Goal: Transaction & Acquisition: Purchase product/service

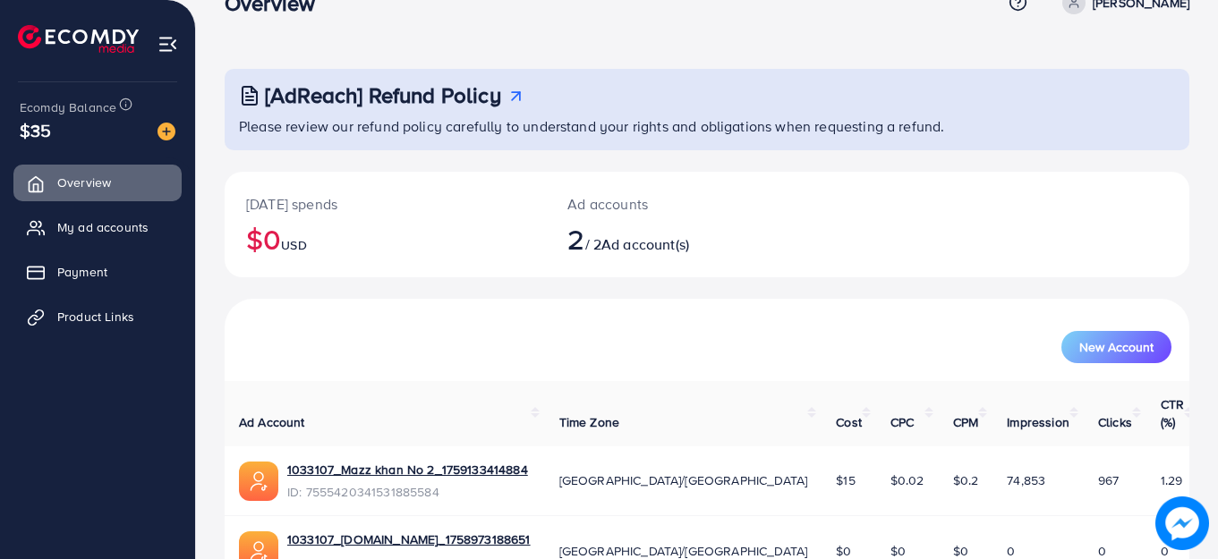
scroll to position [127, 0]
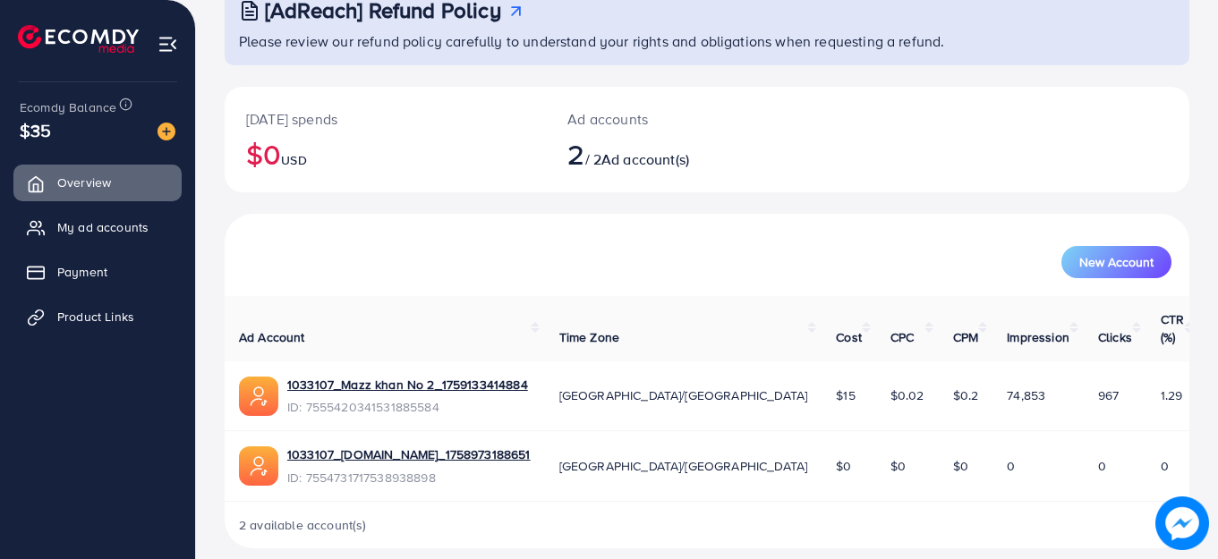
click at [161, 44] on img at bounding box center [167, 44] width 21 height 21
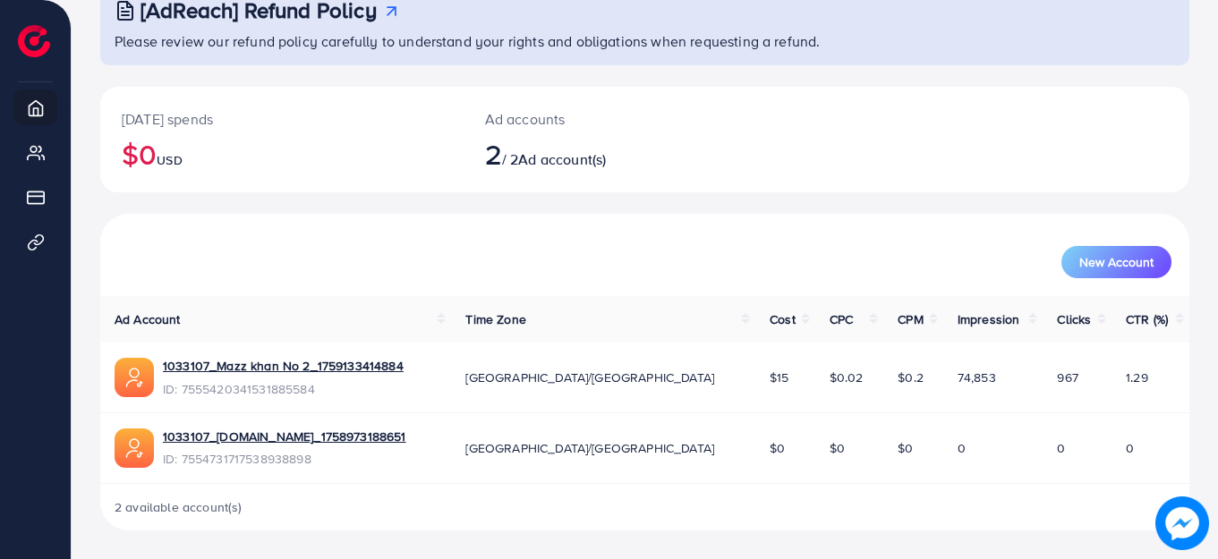
scroll to position [0, 0]
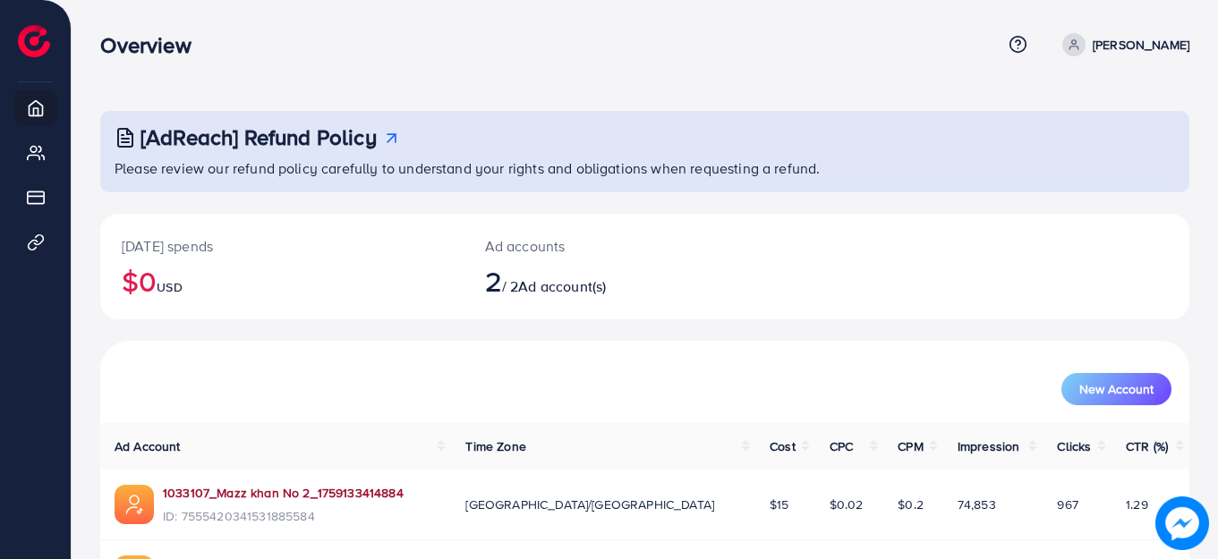
click at [329, 488] on link "1033107_Mazz khan No 2_1759133414884" at bounding box center [283, 493] width 241 height 18
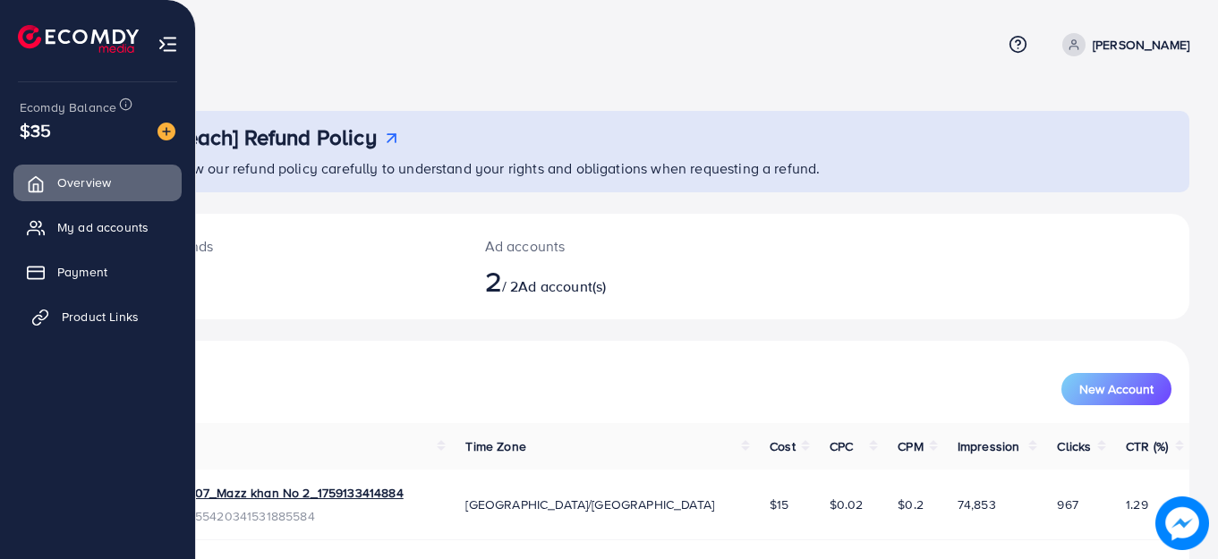
click at [87, 317] on span "Product Links" at bounding box center [100, 317] width 77 height 18
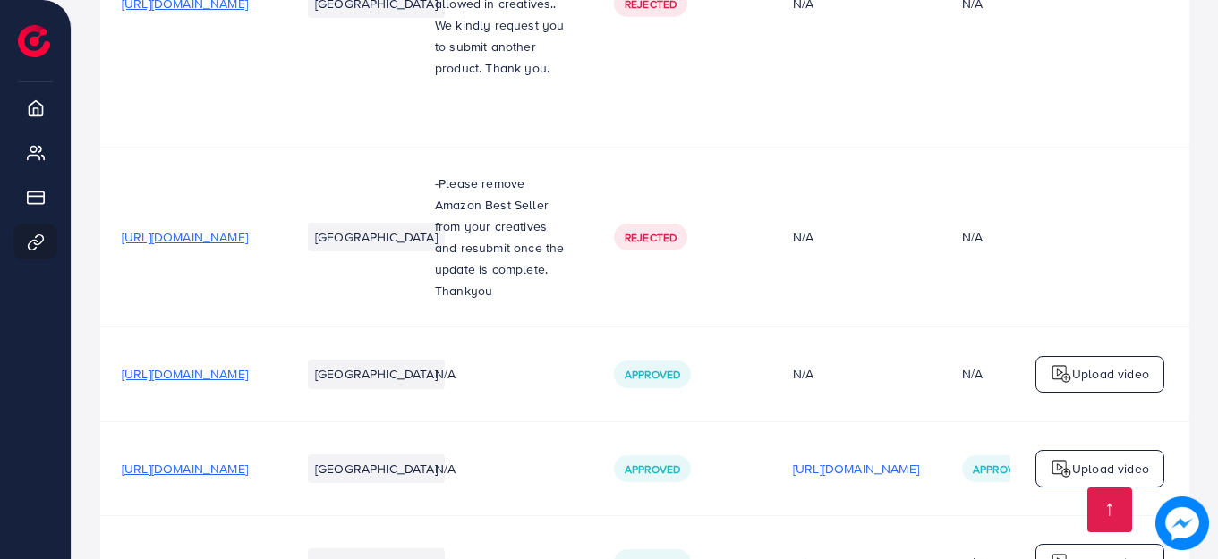
scroll to position [967, 0]
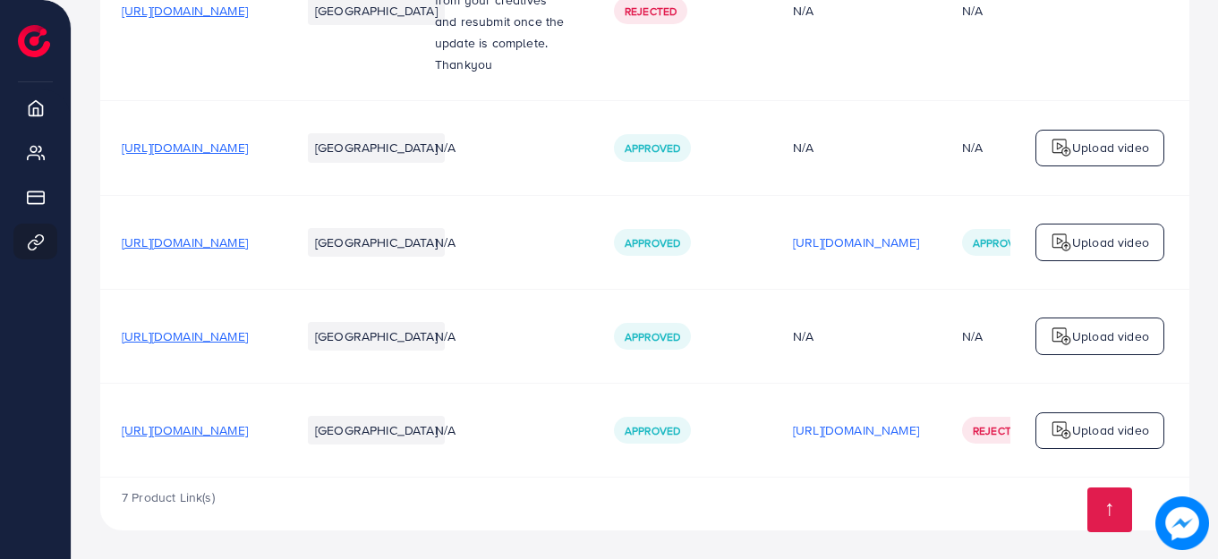
click at [279, 89] on td "[URL][DOMAIN_NAME]" at bounding box center [189, 11] width 179 height 180
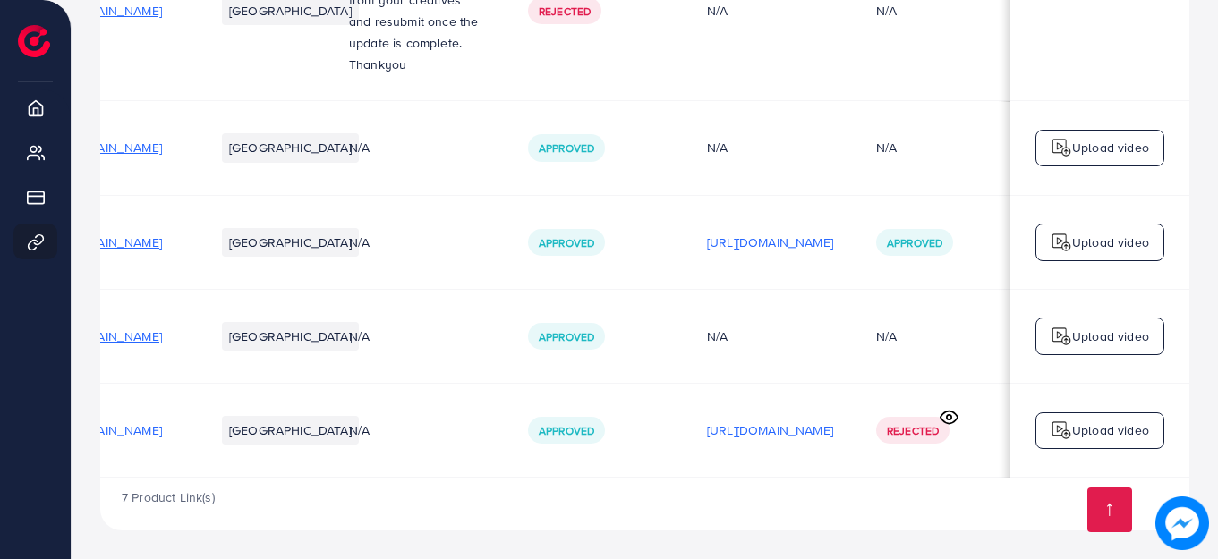
scroll to position [0, 89]
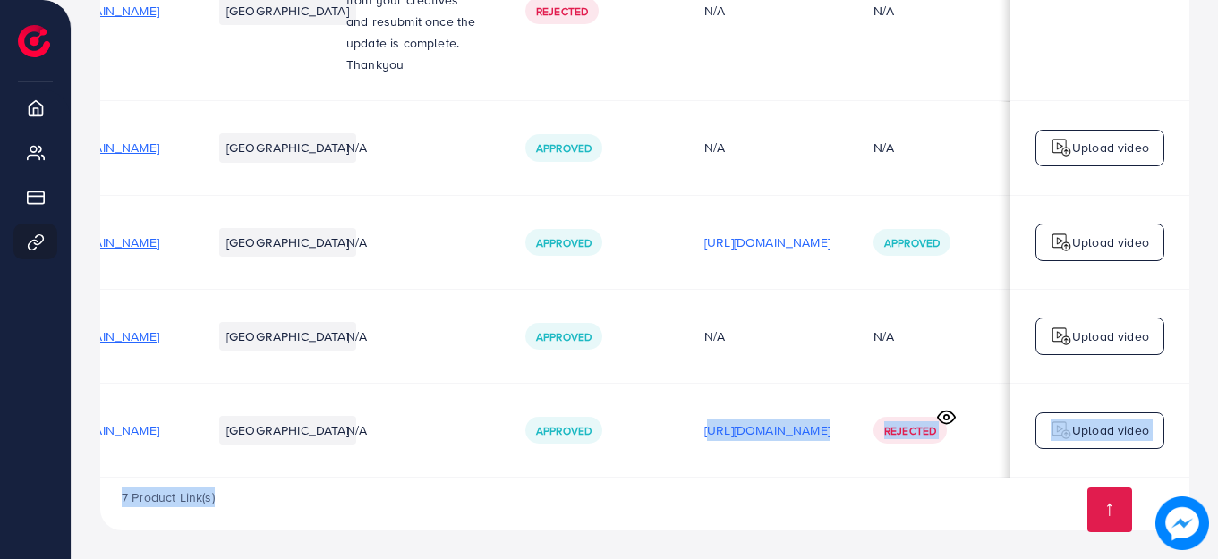
drag, startPoint x: 817, startPoint y: 471, endPoint x: 934, endPoint y: 480, distance: 117.5
click at [923, 484] on div "7 Product Link(s)" at bounding box center [644, 504] width 1089 height 52
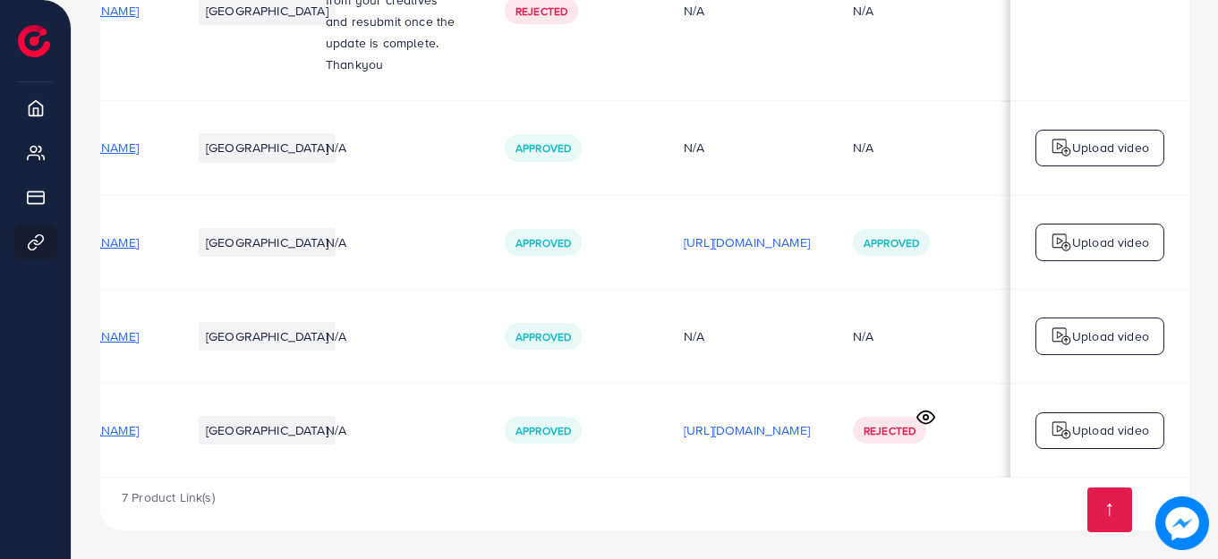
scroll to position [0, 270]
drag, startPoint x: 1040, startPoint y: 467, endPoint x: 978, endPoint y: 473, distance: 62.0
click at [978, 473] on tr "[URL][DOMAIN_NAME] [GEOGRAPHIC_DATA] N/A Approved [URL][DOMAIN_NAME] Rejected U…" at bounding box center [590, 431] width 1198 height 94
click at [897, 499] on div "7 Product Link(s)" at bounding box center [644, 504] width 1089 height 52
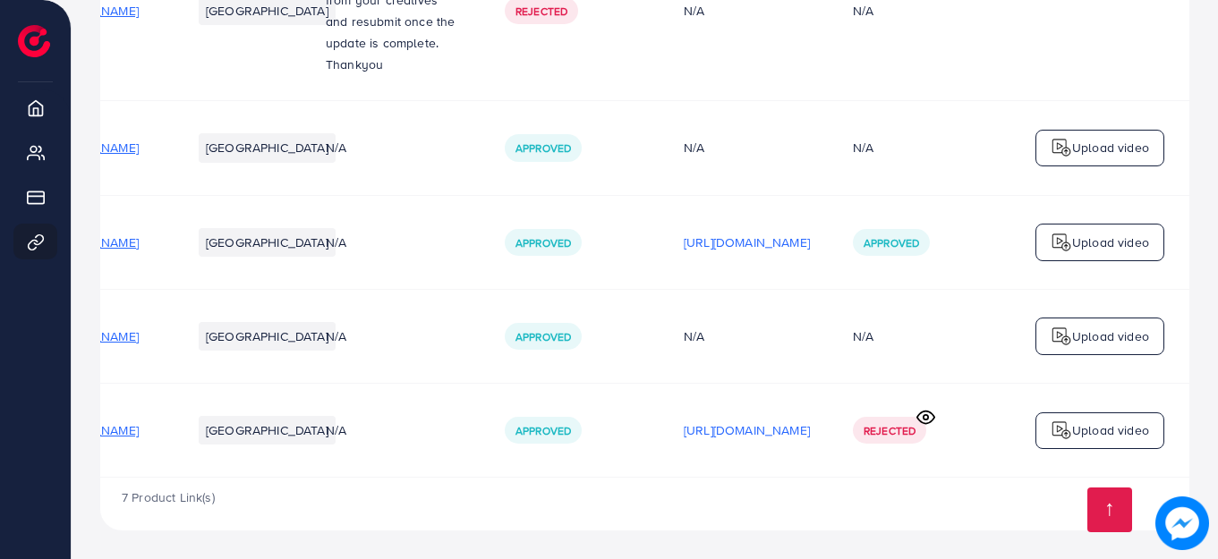
click at [927, 410] on icon at bounding box center [925, 417] width 19 height 19
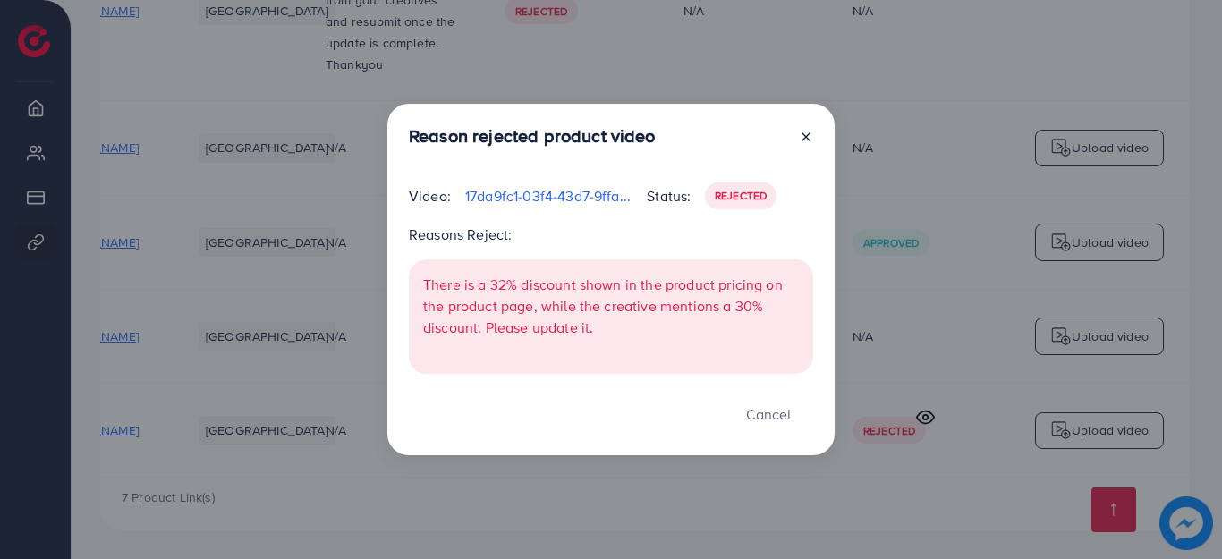
click at [808, 135] on line at bounding box center [805, 136] width 7 height 7
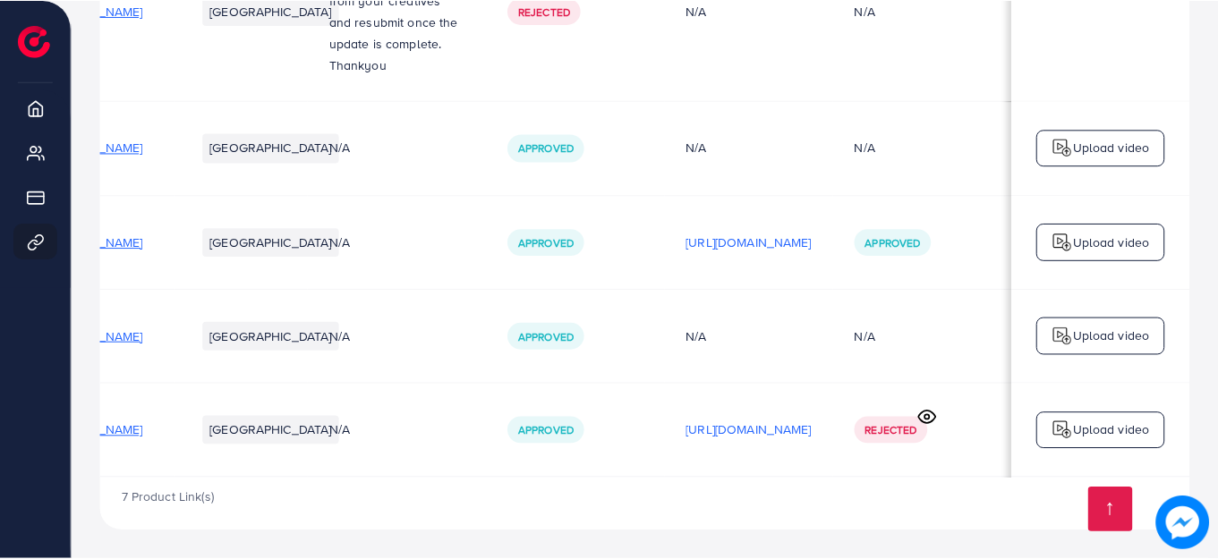
scroll to position [0, 324]
click at [874, 235] on span "Approved" at bounding box center [890, 242] width 55 height 15
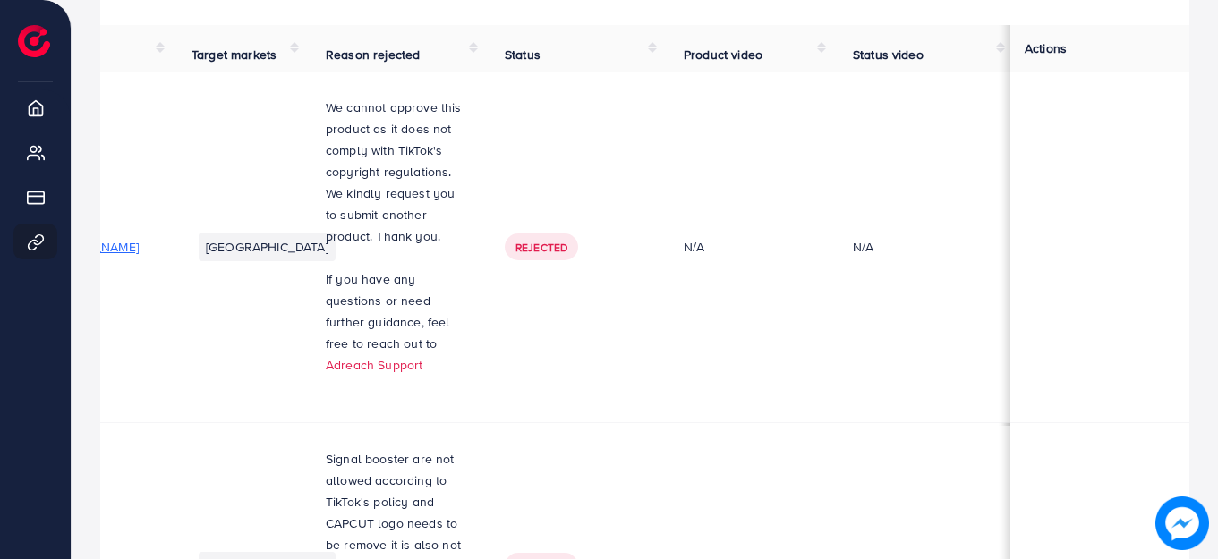
scroll to position [161, 0]
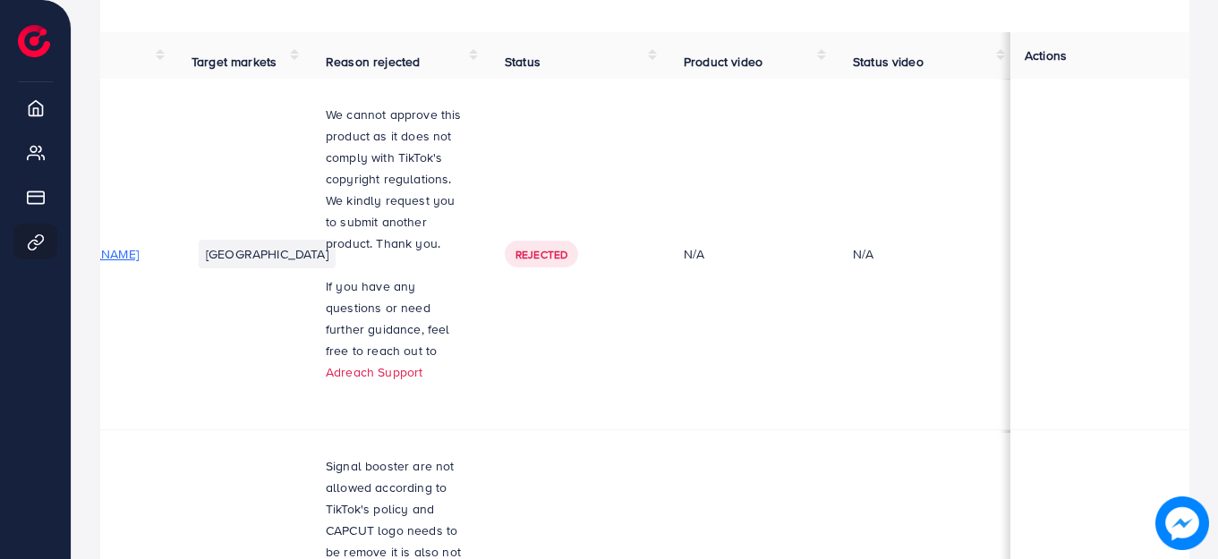
drag, startPoint x: 1208, startPoint y: 89, endPoint x: 1221, endPoint y: 301, distance: 211.6
click at [1217, 301] on html "Product links management Help Center Contact Support Term and policy About Us M…" at bounding box center [609, 118] width 1218 height 559
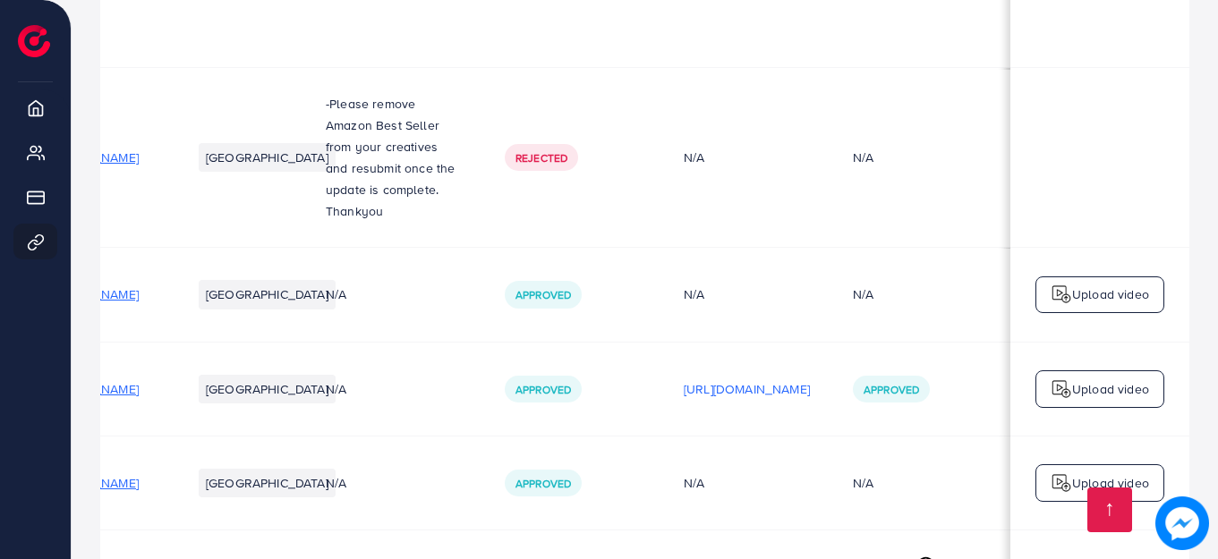
scroll to position [967, 0]
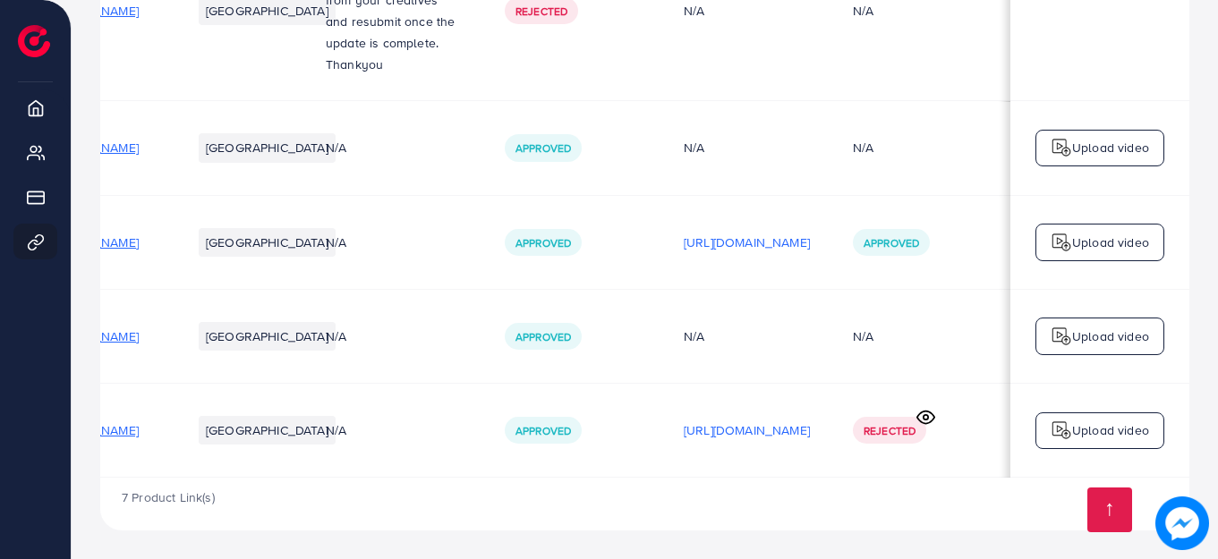
click at [1101, 427] on p "Upload video" at bounding box center [1110, 430] width 77 height 21
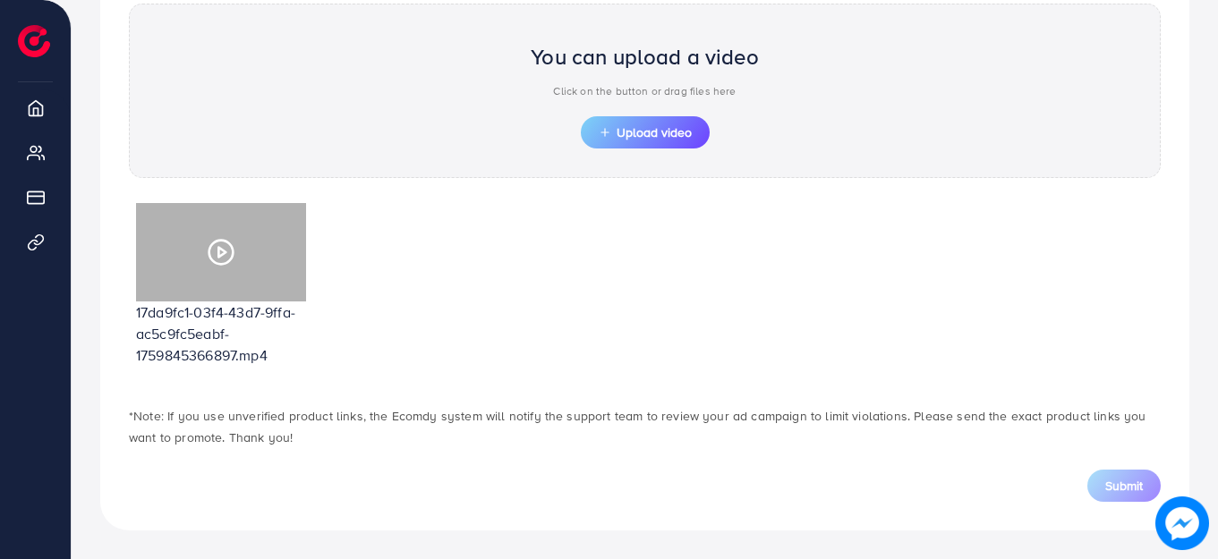
click at [221, 254] on polygon at bounding box center [221, 252] width 7 height 10
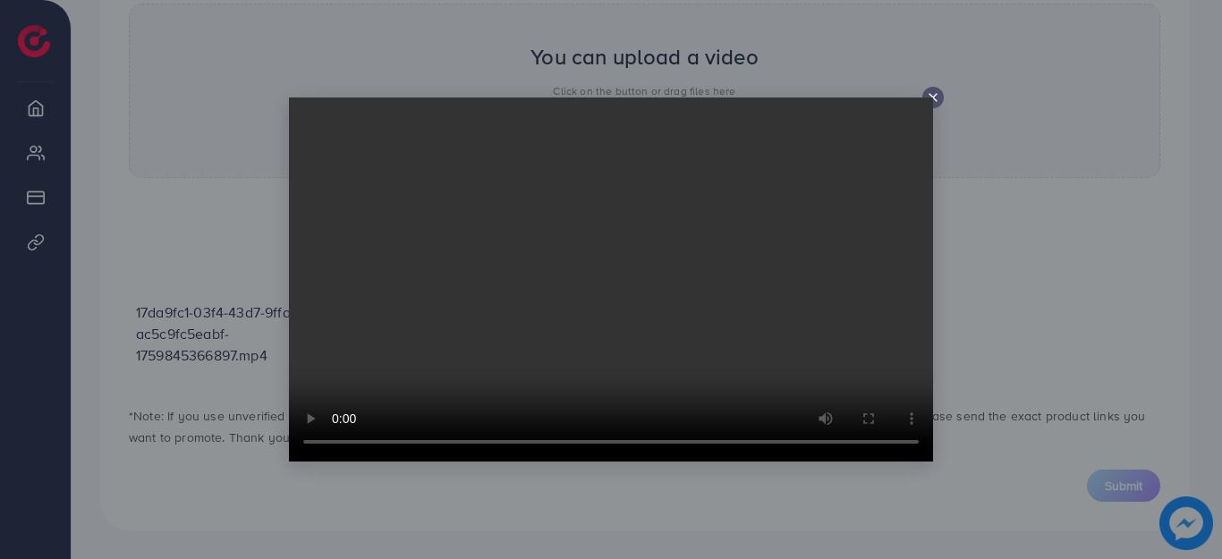
click at [939, 92] on icon at bounding box center [933, 97] width 14 height 14
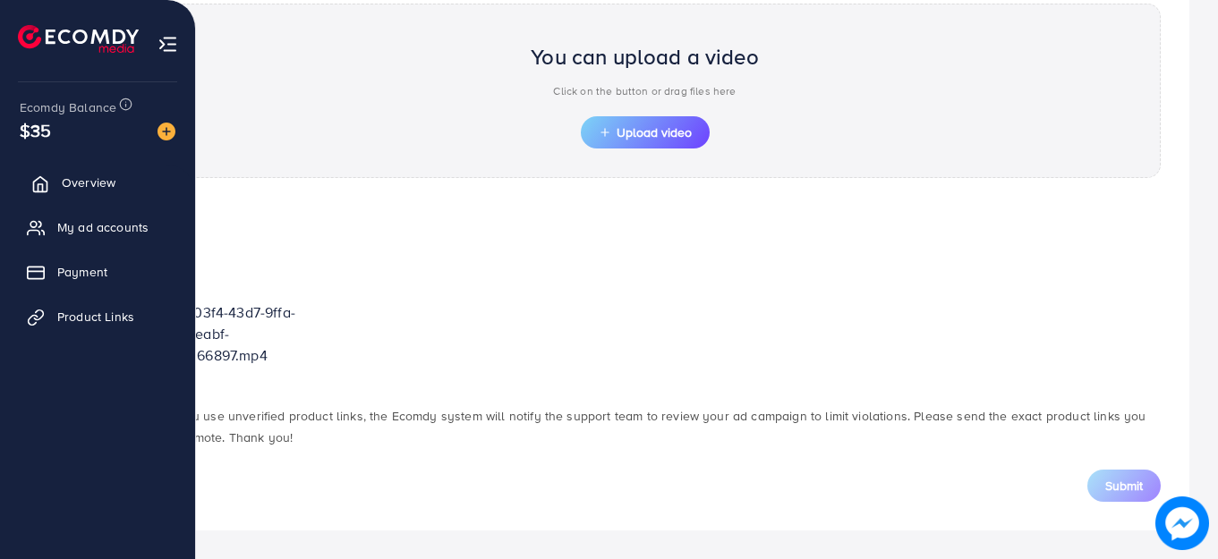
click at [81, 181] on span "Overview" at bounding box center [89, 183] width 54 height 18
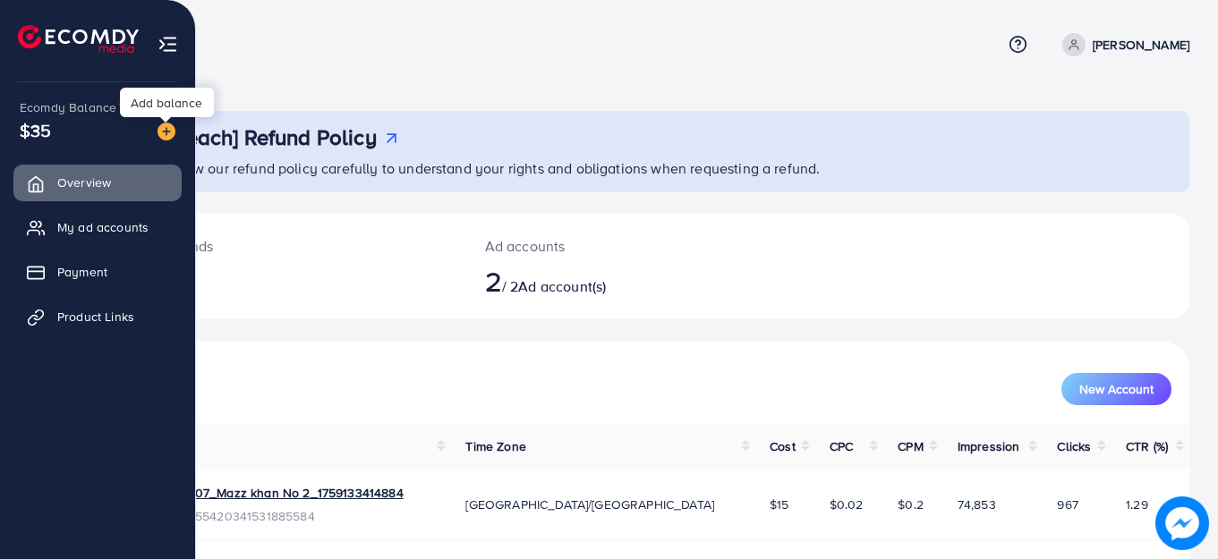
click at [167, 126] on img at bounding box center [166, 132] width 18 height 18
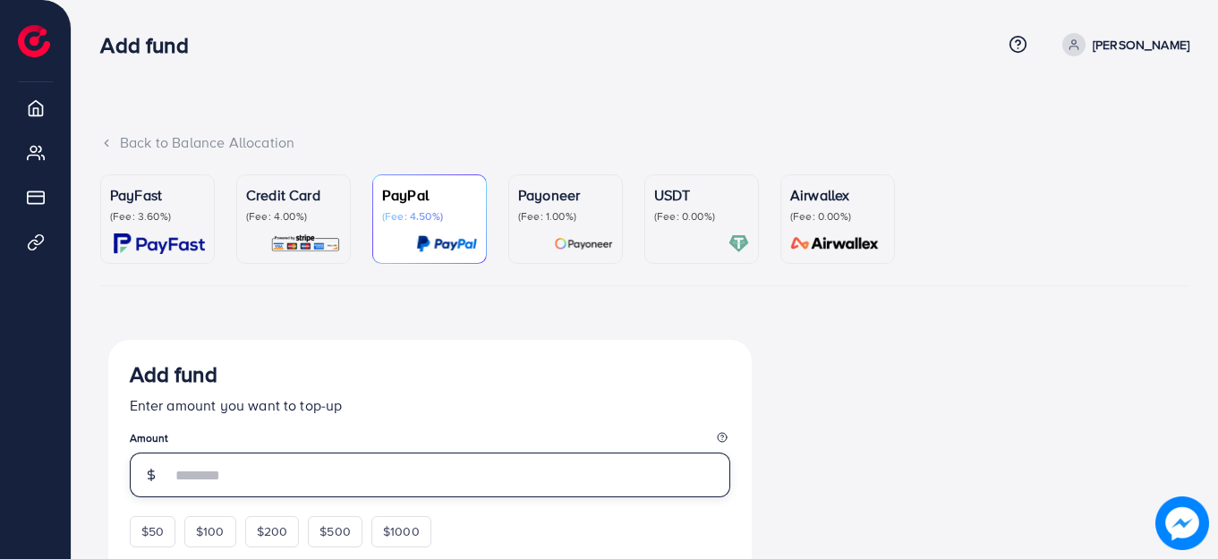
click at [241, 487] on input "number" at bounding box center [450, 475] width 559 height 45
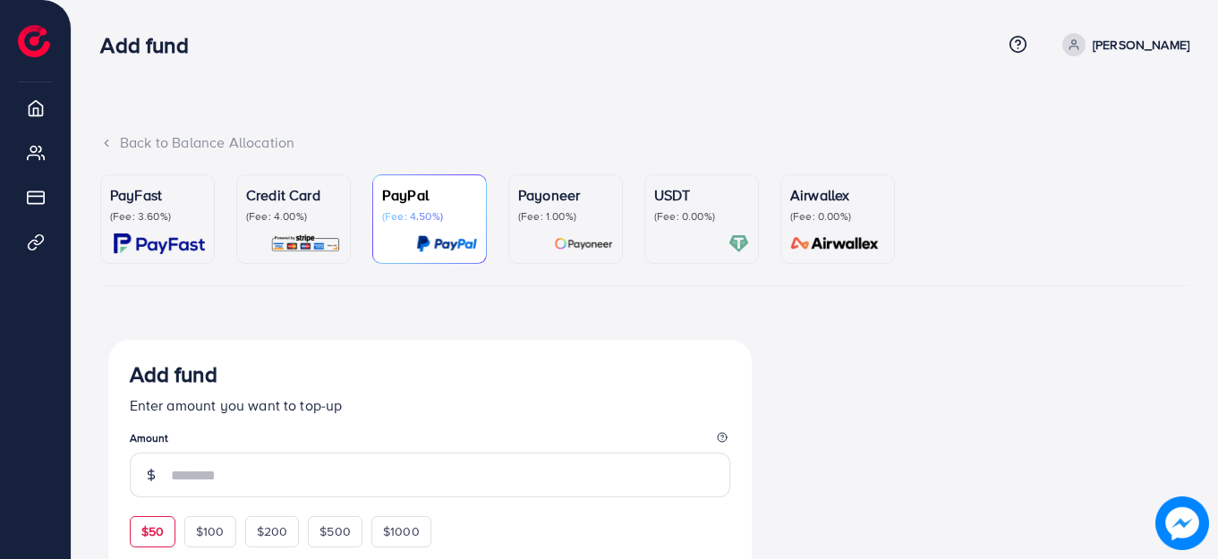
click at [147, 525] on div "Add fund Enter amount you want to top-up Amount $50 $100 $200 $500 $1000" at bounding box center [430, 453] width 600 height 185
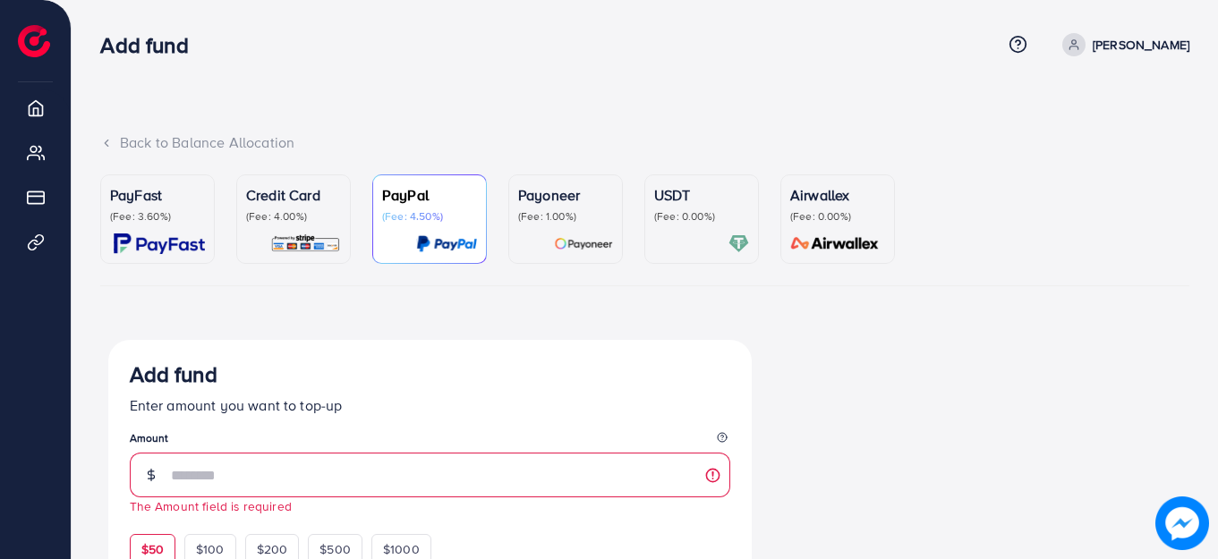
click at [157, 537] on div "$50" at bounding box center [153, 549] width 46 height 30
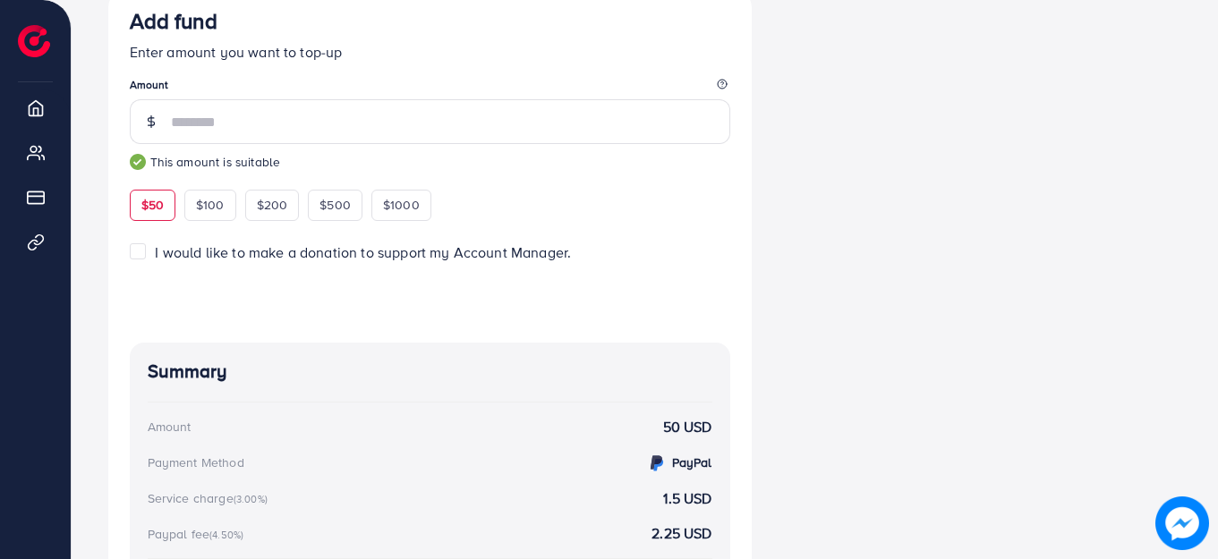
scroll to position [355, 0]
click at [413, 212] on span "$1000" at bounding box center [401, 203] width 37 height 18
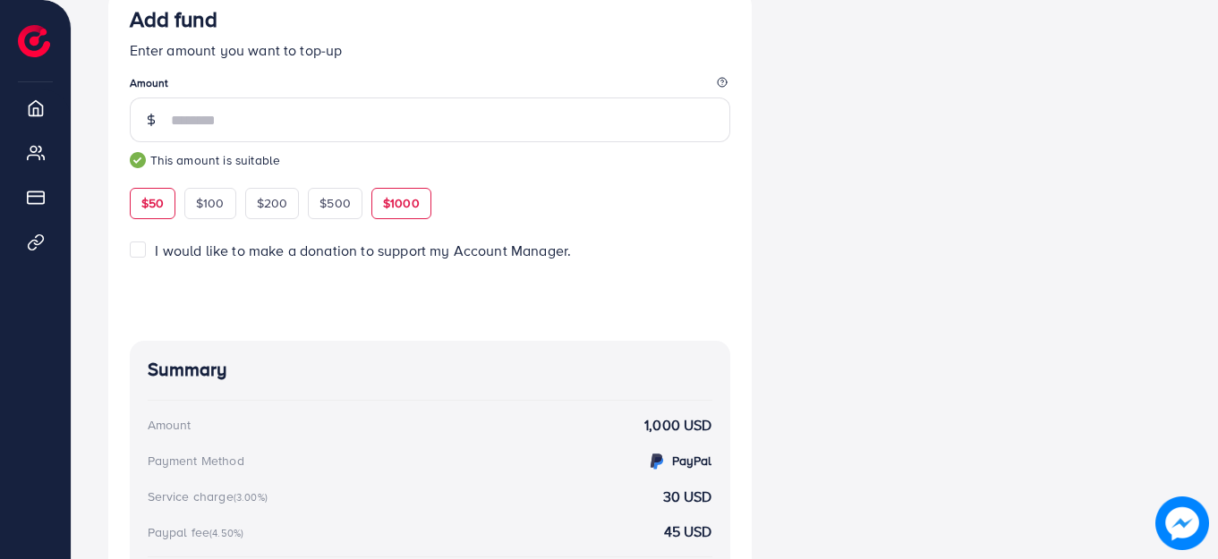
click at [148, 213] on div "$50" at bounding box center [153, 203] width 46 height 30
type input "**"
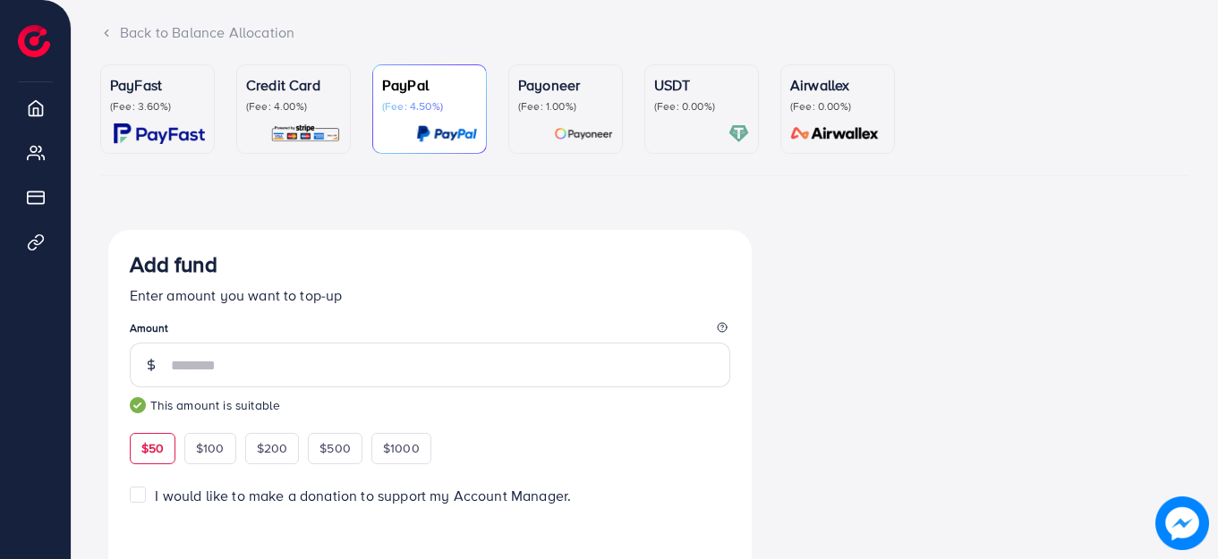
scroll to position [106, 0]
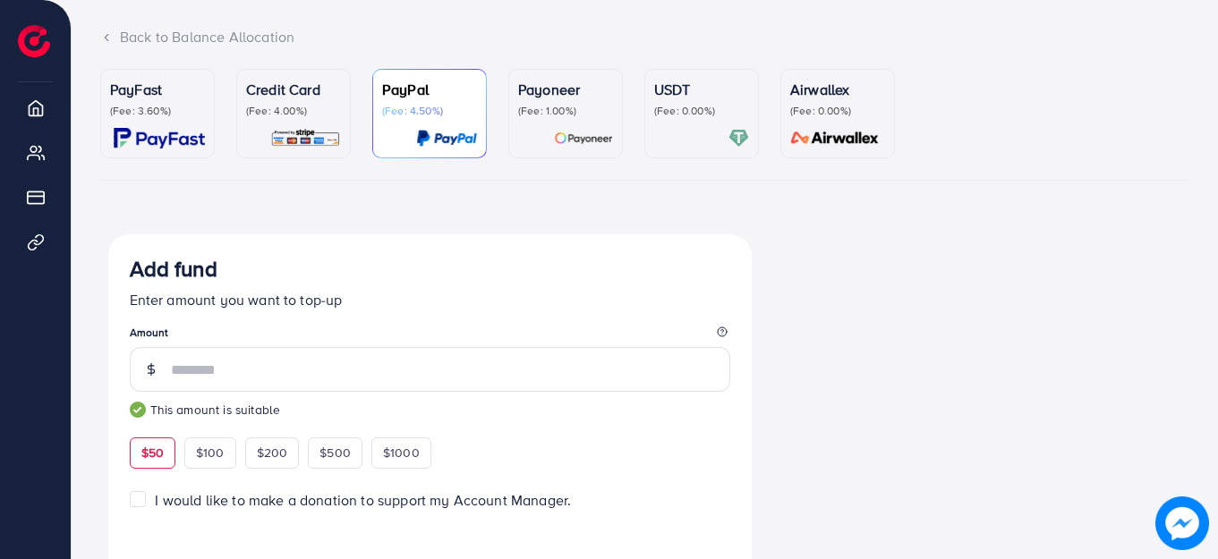
click at [1214, 166] on div "Back to Balance Allocation PayFast (Fee: 3.60%) Credit Card (Fee: 4.00%) PayPal…" at bounding box center [645, 425] width 1146 height 1062
drag, startPoint x: 1214, startPoint y: 166, endPoint x: 1221, endPoint y: 60, distance: 105.8
click at [1217, 60] on html "Add fund Help Center Contact Support Term and policy About Us Mazz khan Profile…" at bounding box center [609, 173] width 1218 height 559
click at [1056, 137] on ul "PayFast (Fee: 3.60%) Credit Card (Fee: 4.00%) PayPal (Fee: 4.50%) Payoneer (Fee…" at bounding box center [644, 125] width 1089 height 112
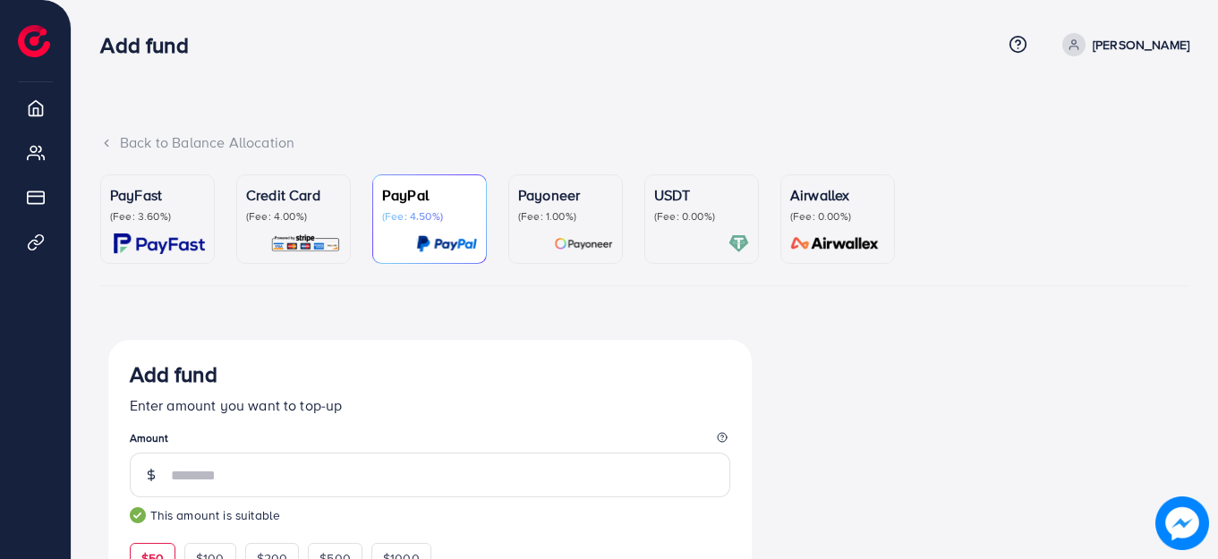
click at [689, 215] on p "(Fee: 0.00%)" at bounding box center [701, 216] width 95 height 14
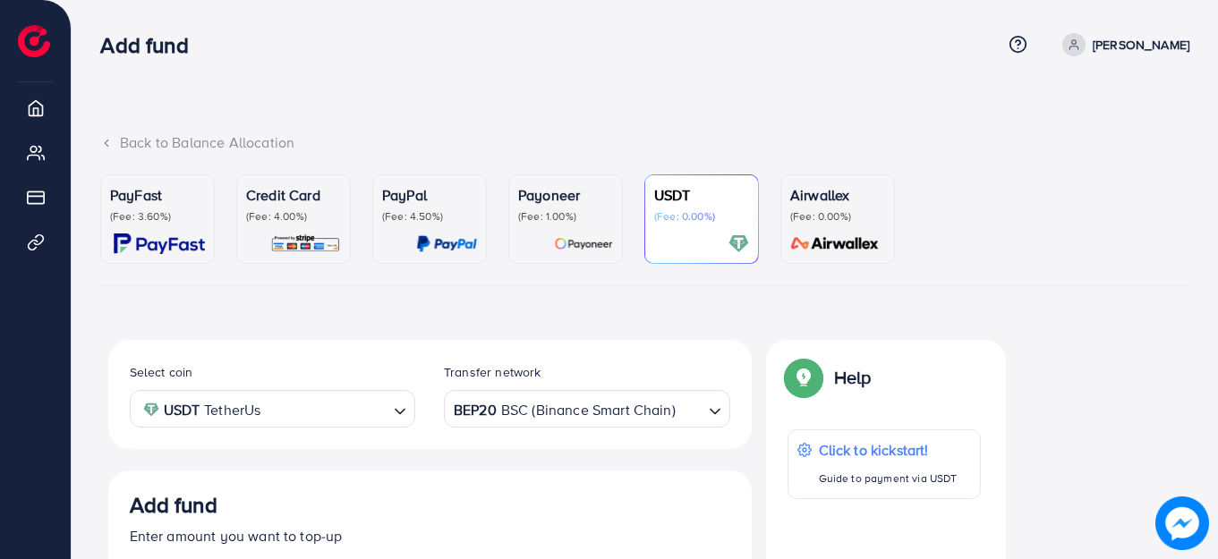
click at [541, 234] on div at bounding box center [565, 244] width 95 height 21
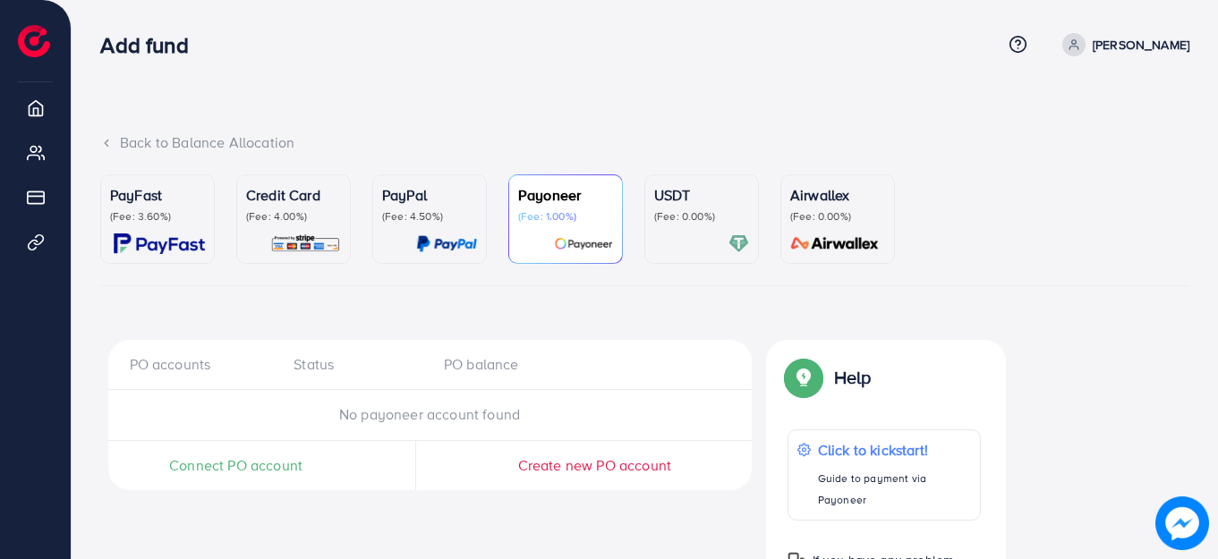
click at [667, 209] on p "(Fee: 0.00%)" at bounding box center [701, 216] width 95 height 14
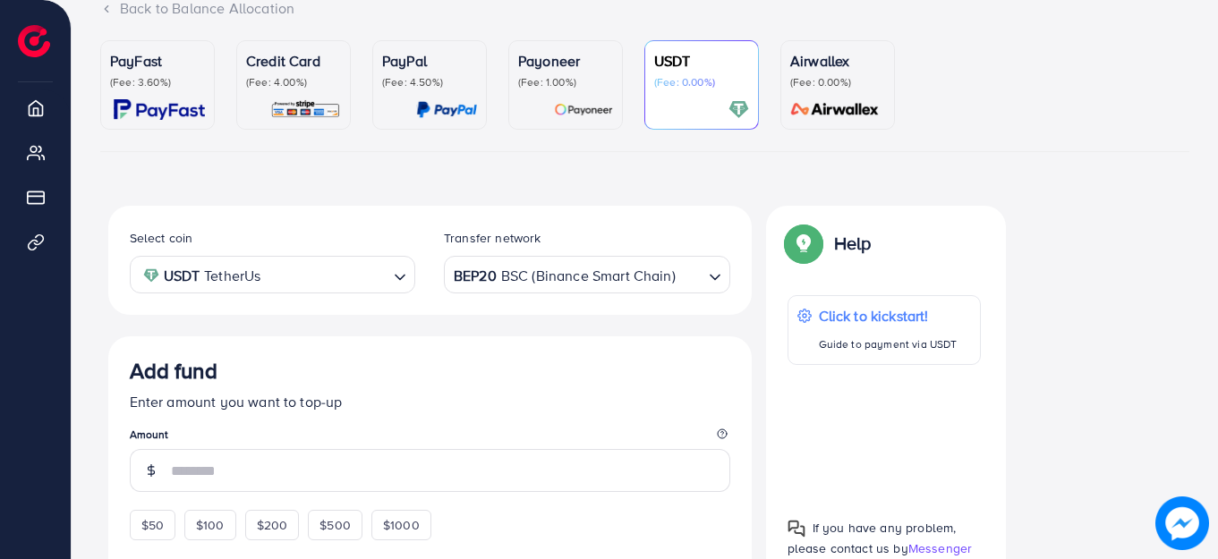
scroll to position [55, 0]
